Goal: Check status: Check status

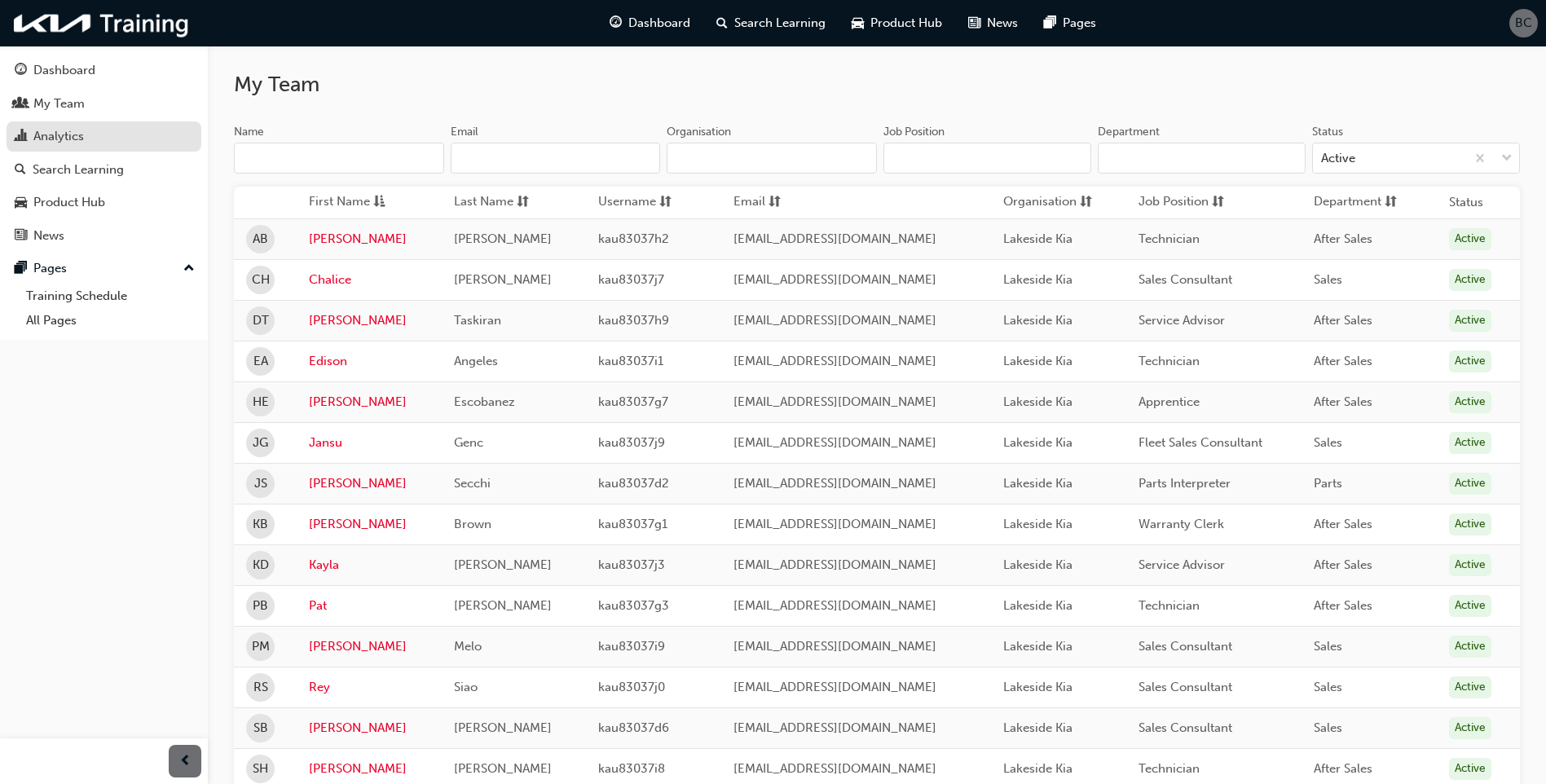
click at [77, 136] on div "Analytics" at bounding box center [59, 137] width 51 height 19
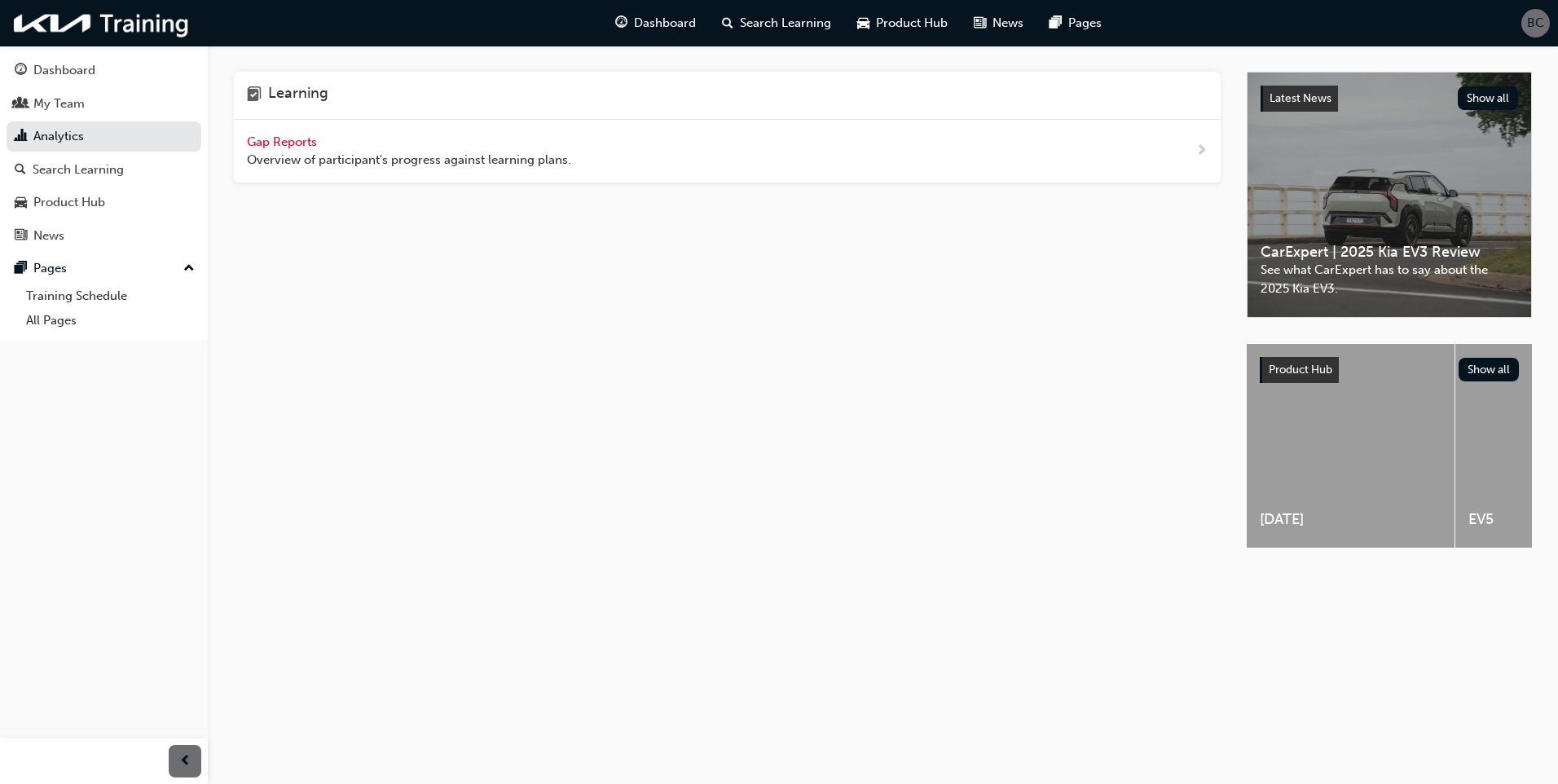
click at [597, 170] on div "Gap Reports Overview of participant's progress against learning plans." at bounding box center [726, 152] width 987 height 64
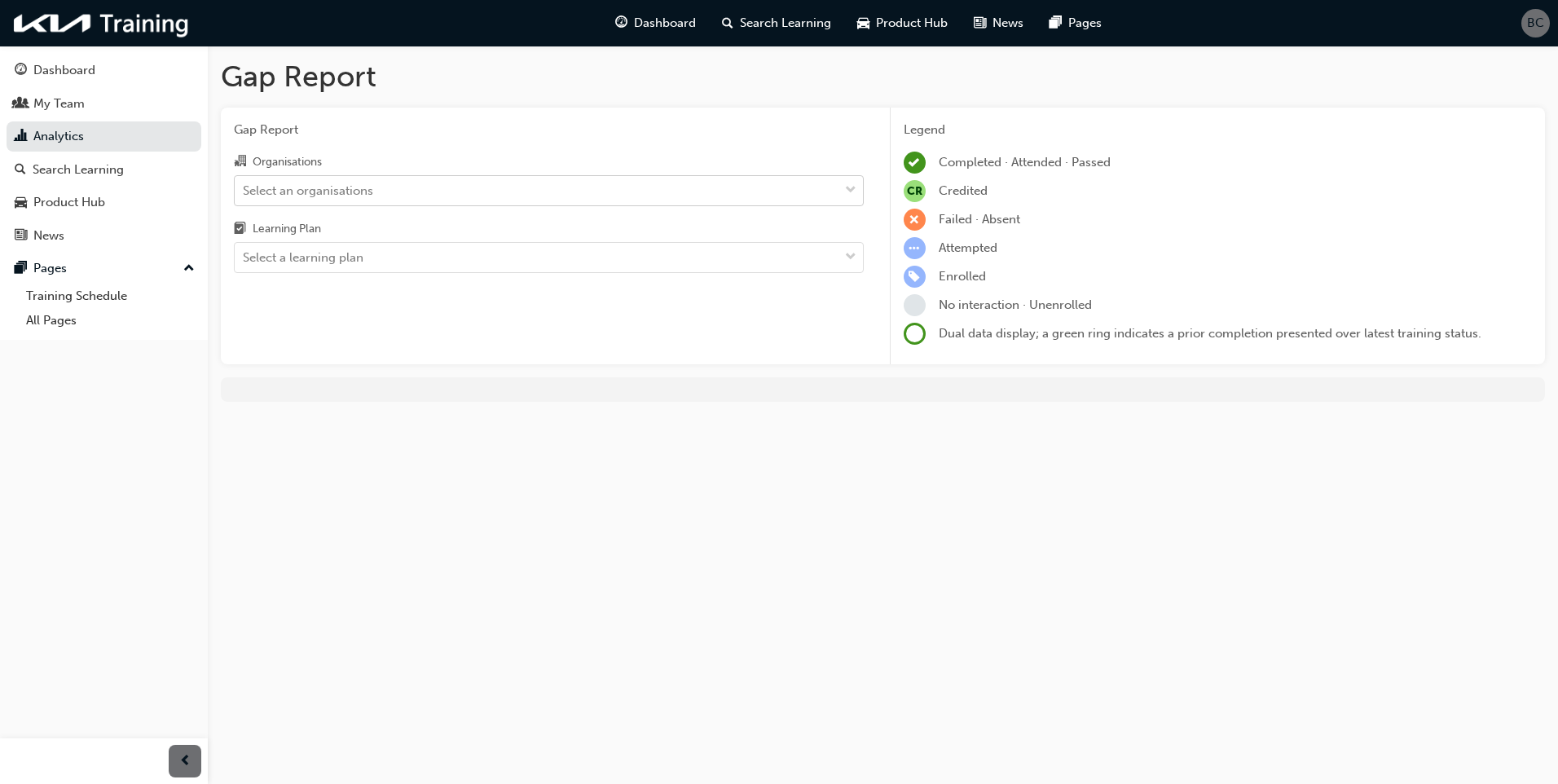
click at [476, 188] on div "Select an organisations" at bounding box center [536, 190] width 604 height 28
click at [245, 188] on input "Organisations Select an organisations" at bounding box center [244, 190] width 2 height 14
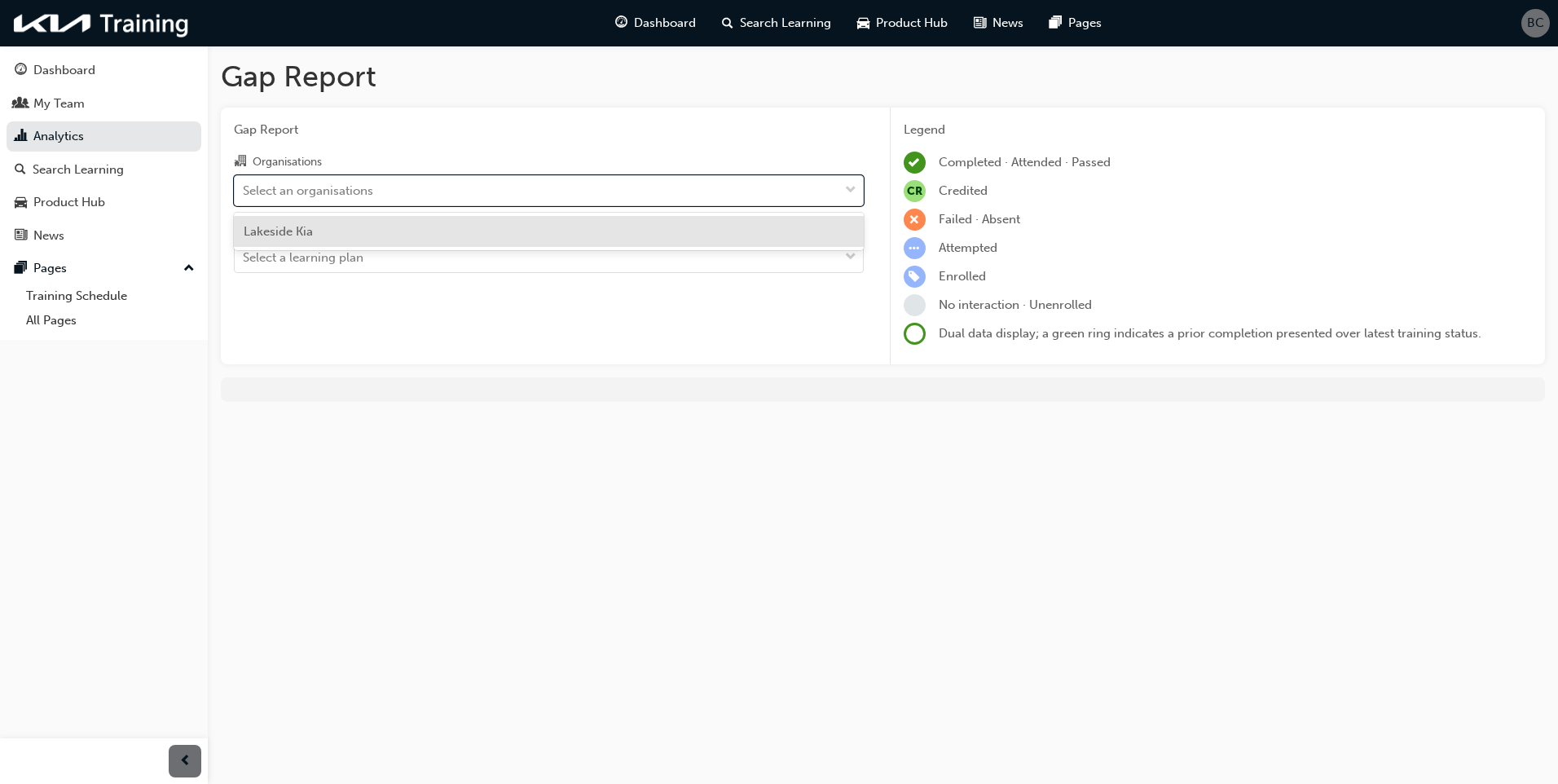
click at [438, 234] on div "Lakeside Kia" at bounding box center [548, 232] width 630 height 32
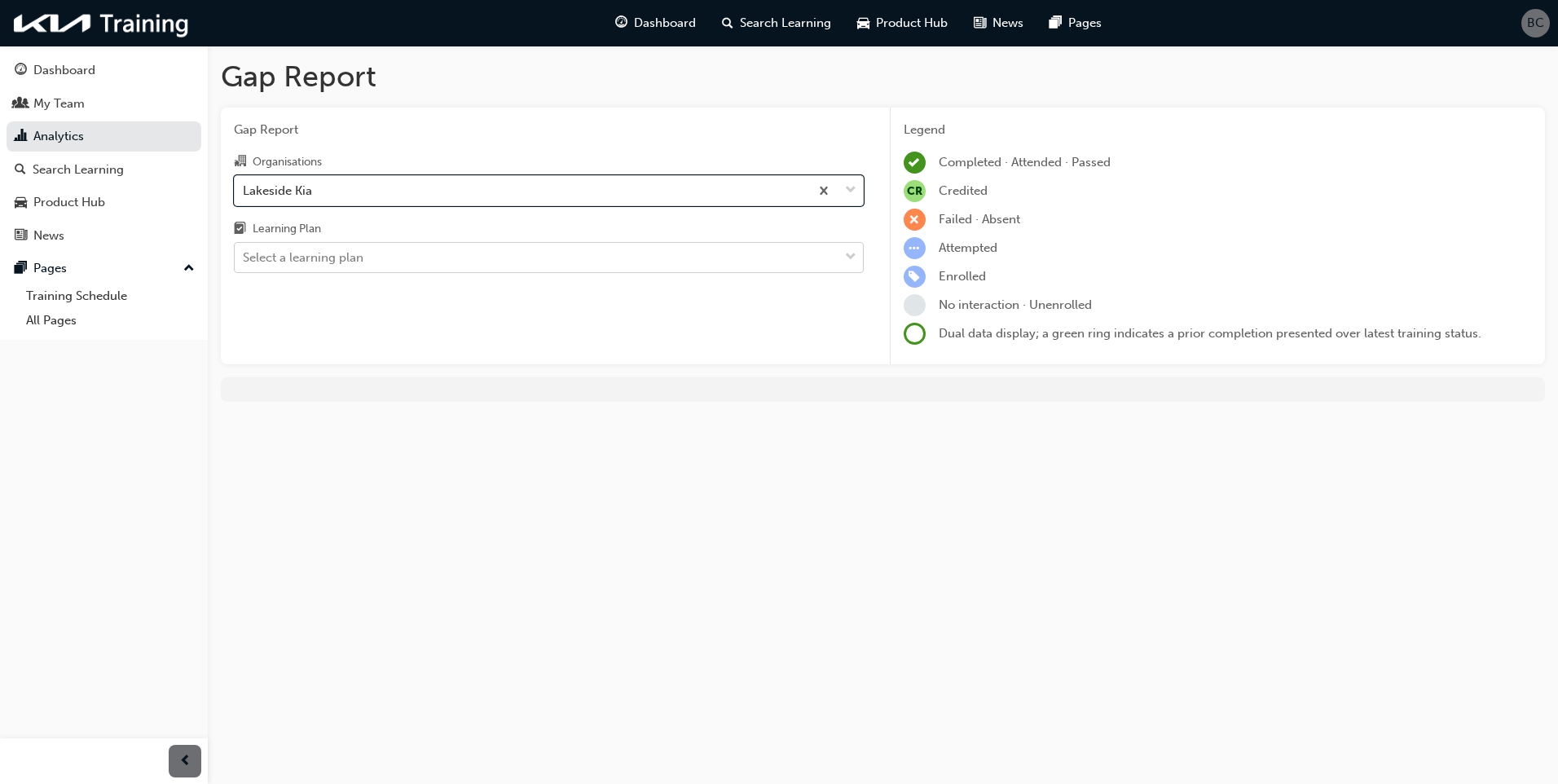
click at [439, 257] on div "Select a learning plan" at bounding box center [536, 258] width 604 height 28
click at [245, 257] on input "Learning Plan Select a learning plan" at bounding box center [244, 257] width 2 height 14
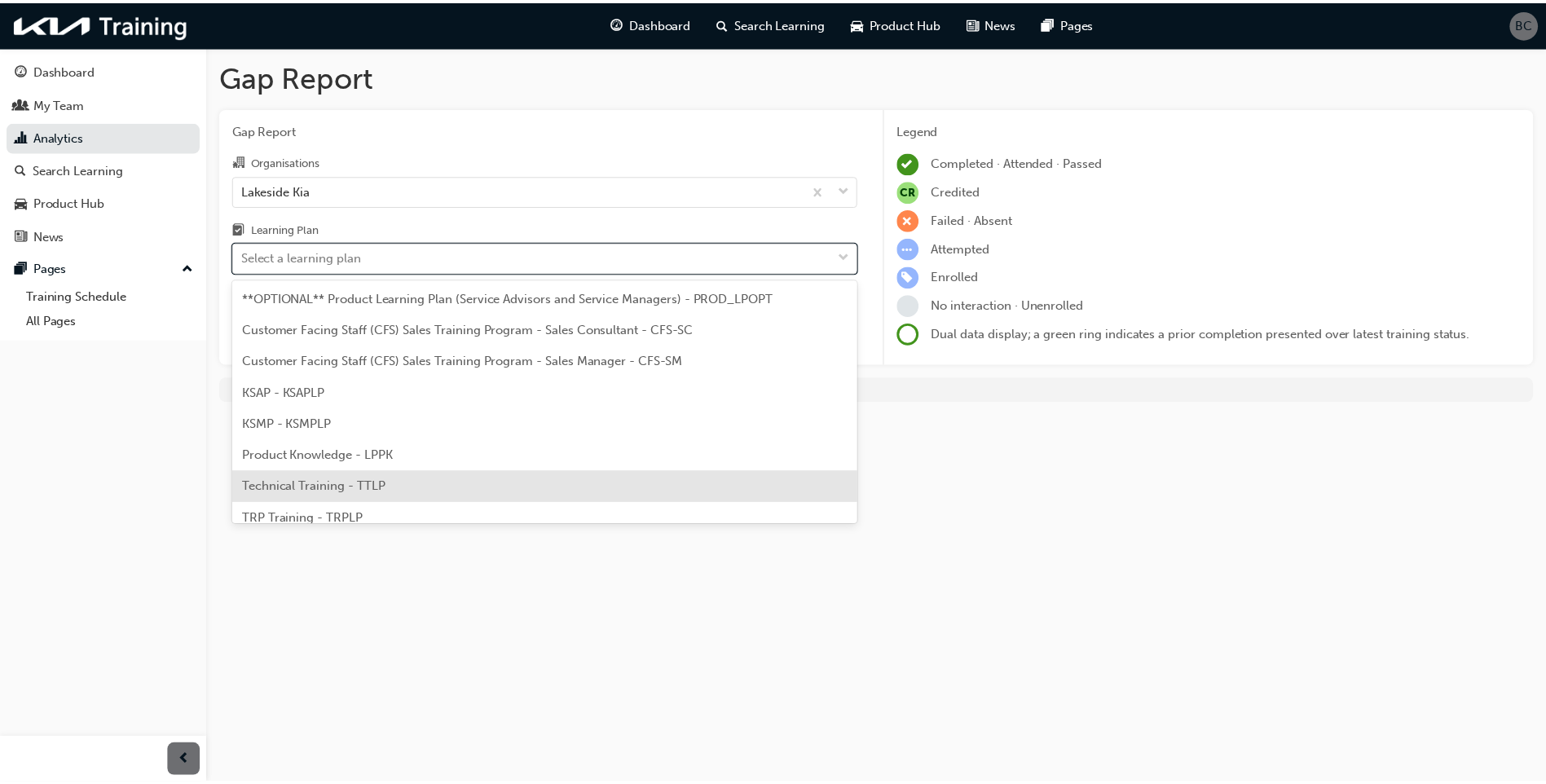
scroll to position [45, 0]
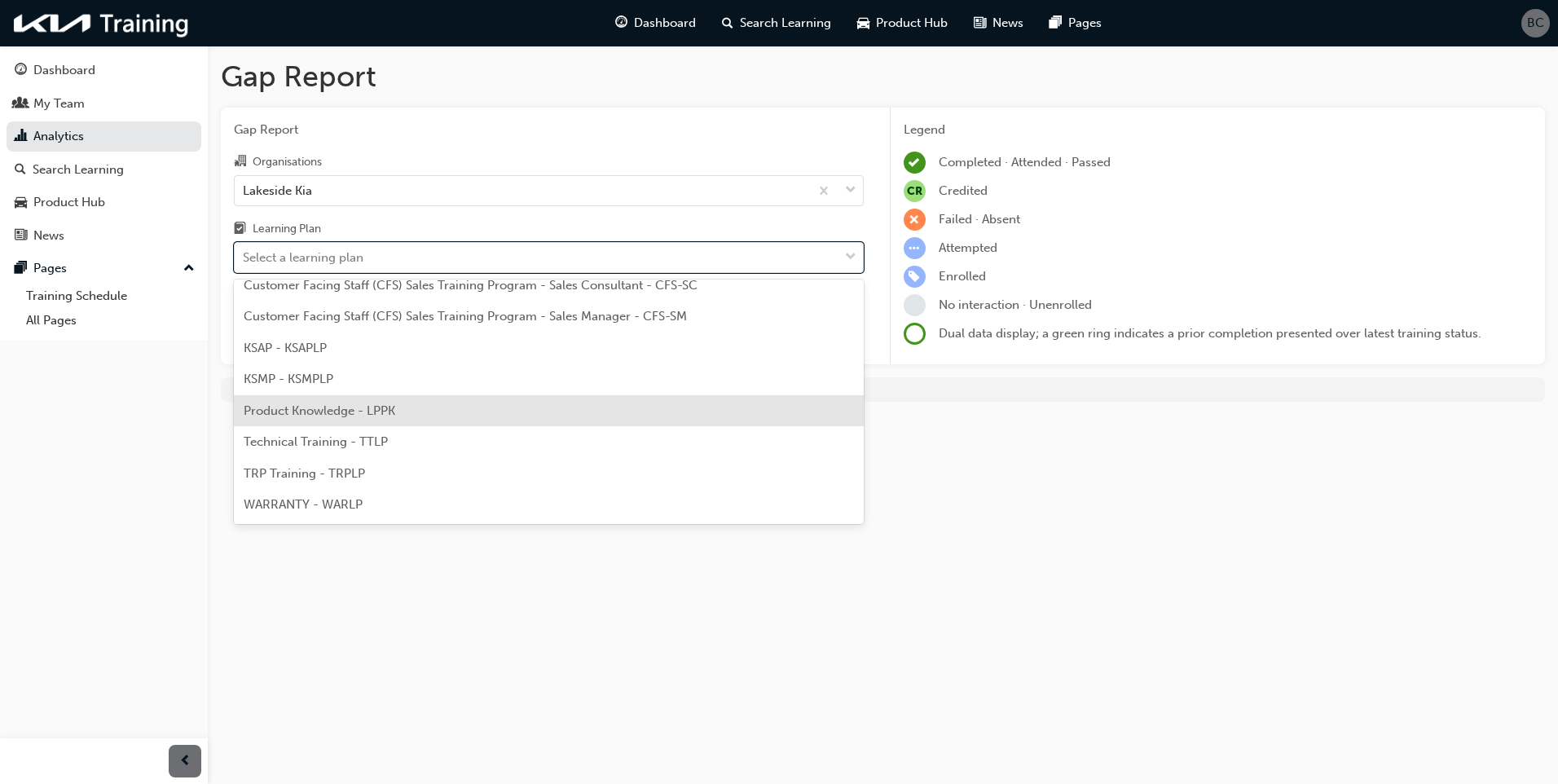
click at [402, 413] on div "Product Knowledge - LPPK" at bounding box center [548, 411] width 630 height 32
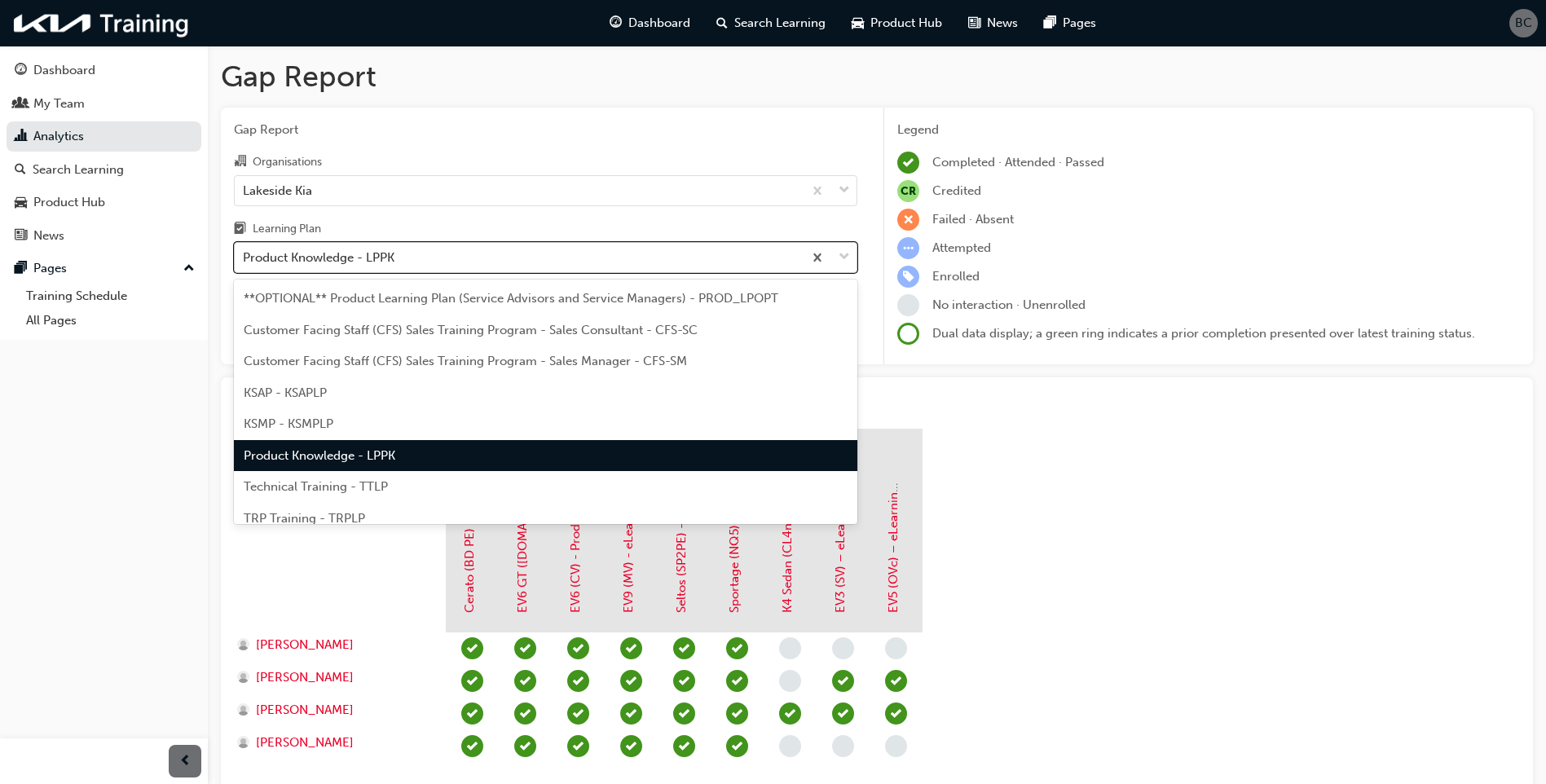
click at [489, 258] on div "Product Knowledge - LPPK" at bounding box center [518, 258] width 568 height 28
click at [245, 258] on input "Learning Plan option Product Knowledge - LPPK, selected. option Product Knowled…" at bounding box center [244, 257] width 2 height 14
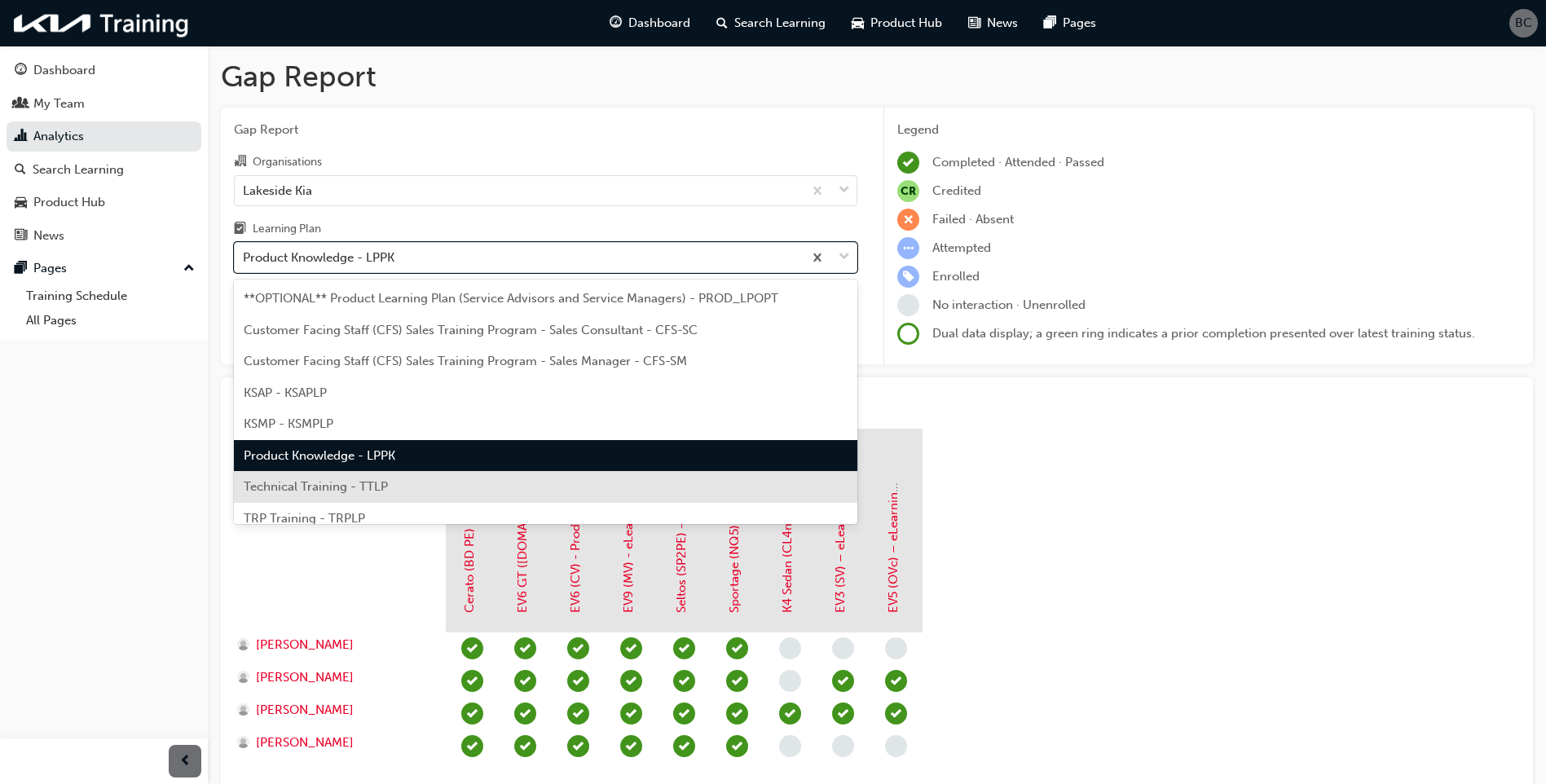
click at [387, 483] on div "Technical Training - TTLP" at bounding box center [545, 487] width 623 height 32
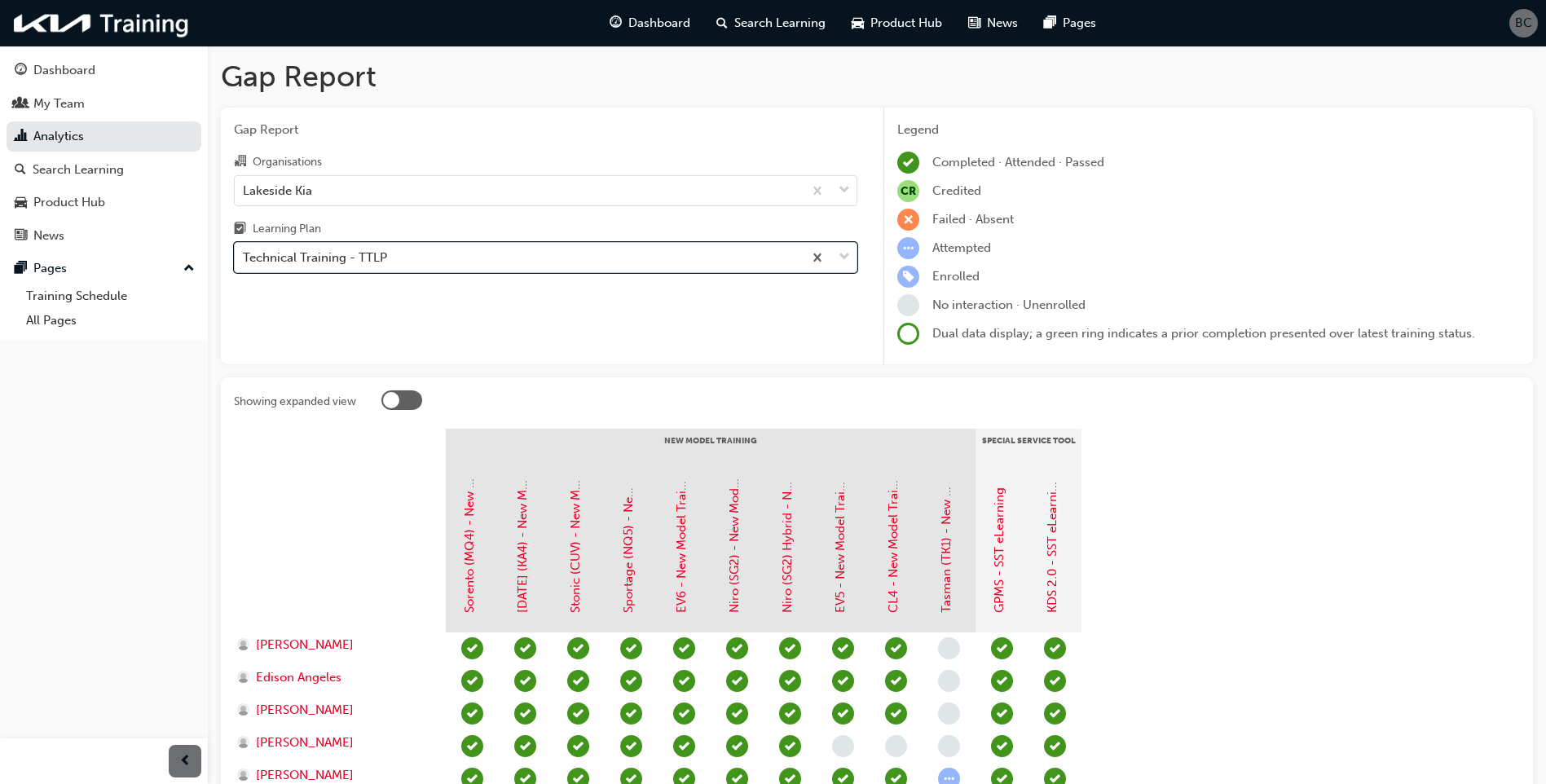
click at [547, 259] on div "Technical Training - TTLP" at bounding box center [518, 258] width 568 height 28
click at [245, 259] on input "Learning Plan option Technical Training - TTLP, selected. 0 results available. …" at bounding box center [244, 257] width 2 height 14
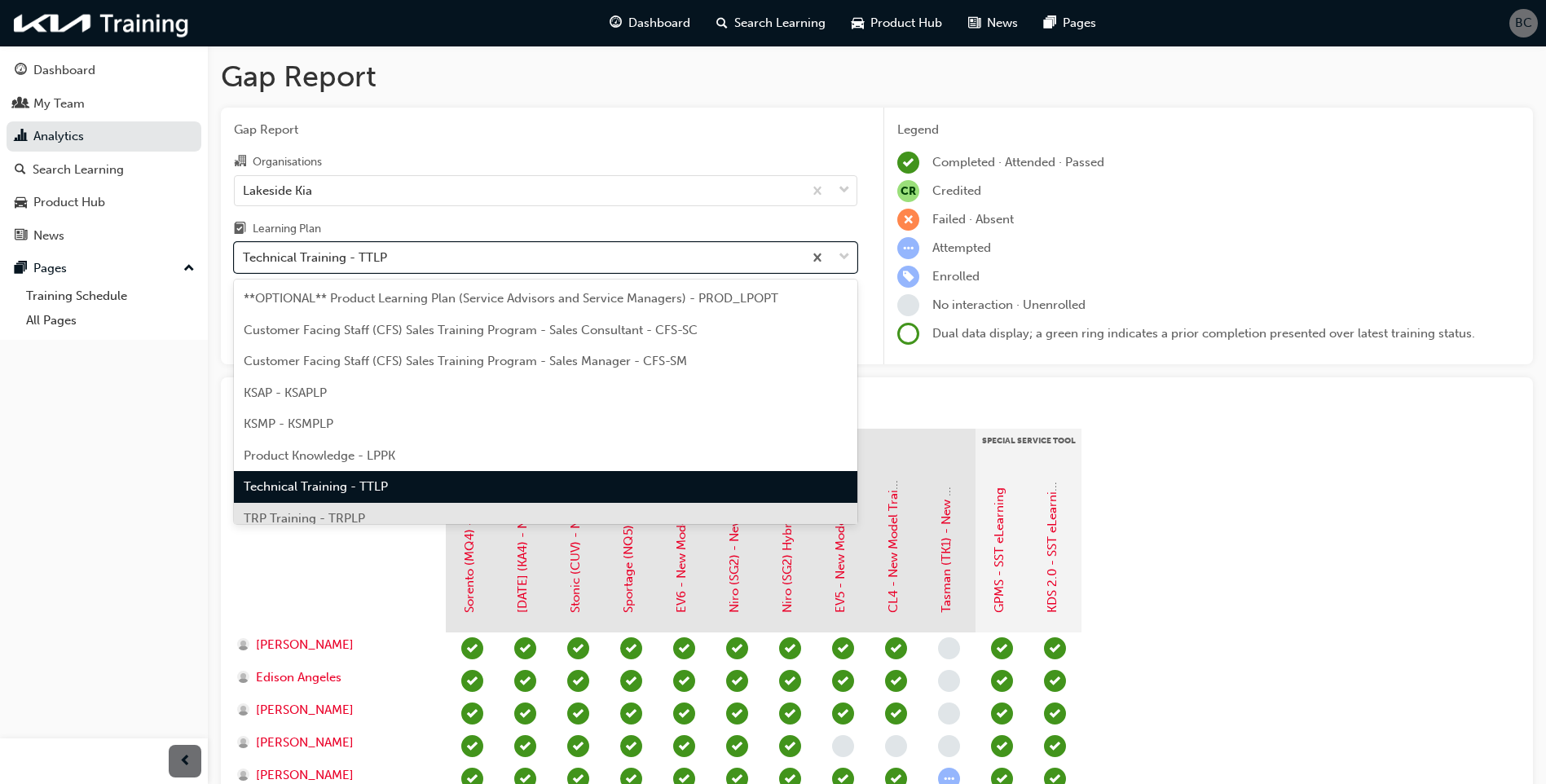
click at [367, 508] on div "TRP Training - TRPLP" at bounding box center [545, 518] width 623 height 32
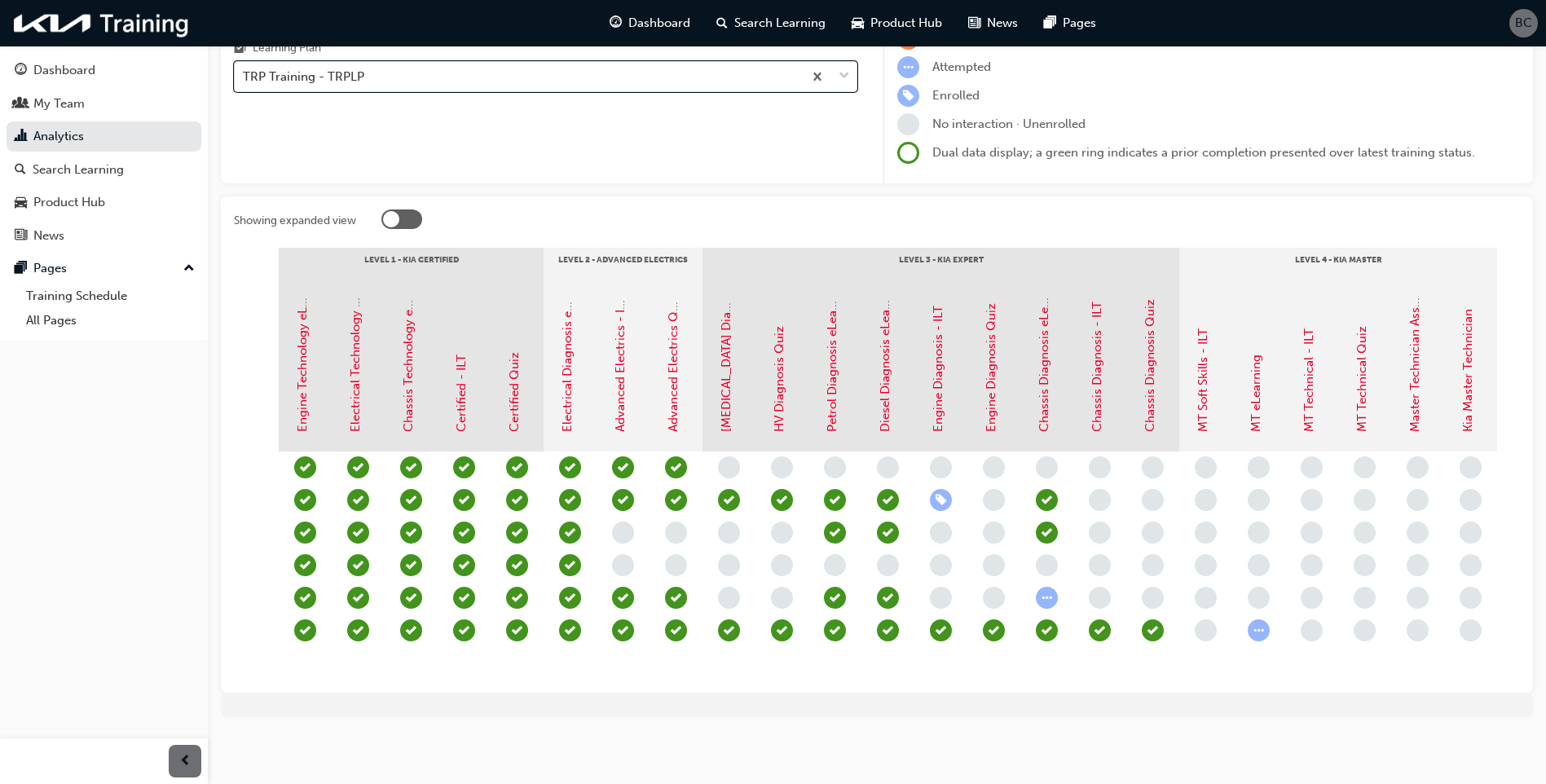
scroll to position [0, 197]
